Goal: Navigation & Orientation: Go to known website

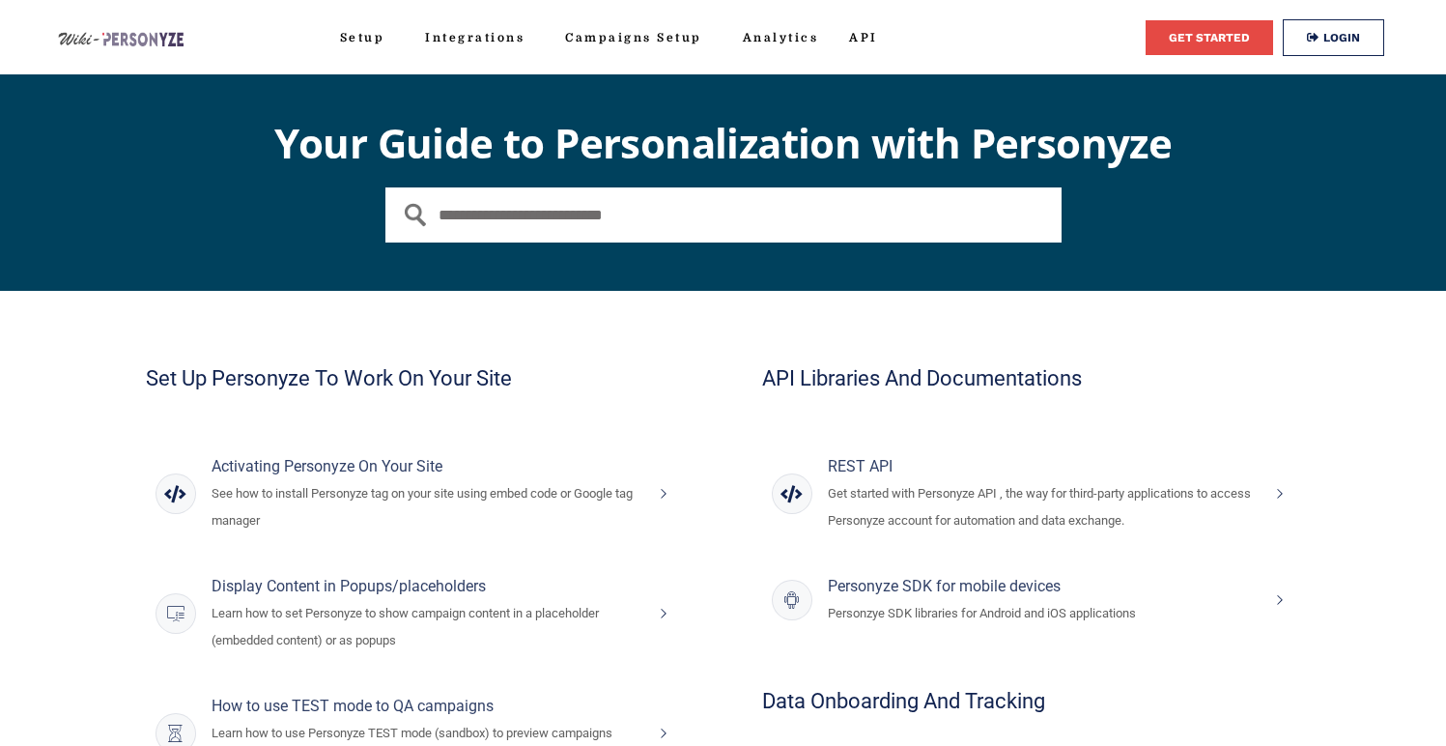
click at [1347, 43] on link "Login" at bounding box center [1333, 37] width 101 height 37
